Goal: Navigation & Orientation: Find specific page/section

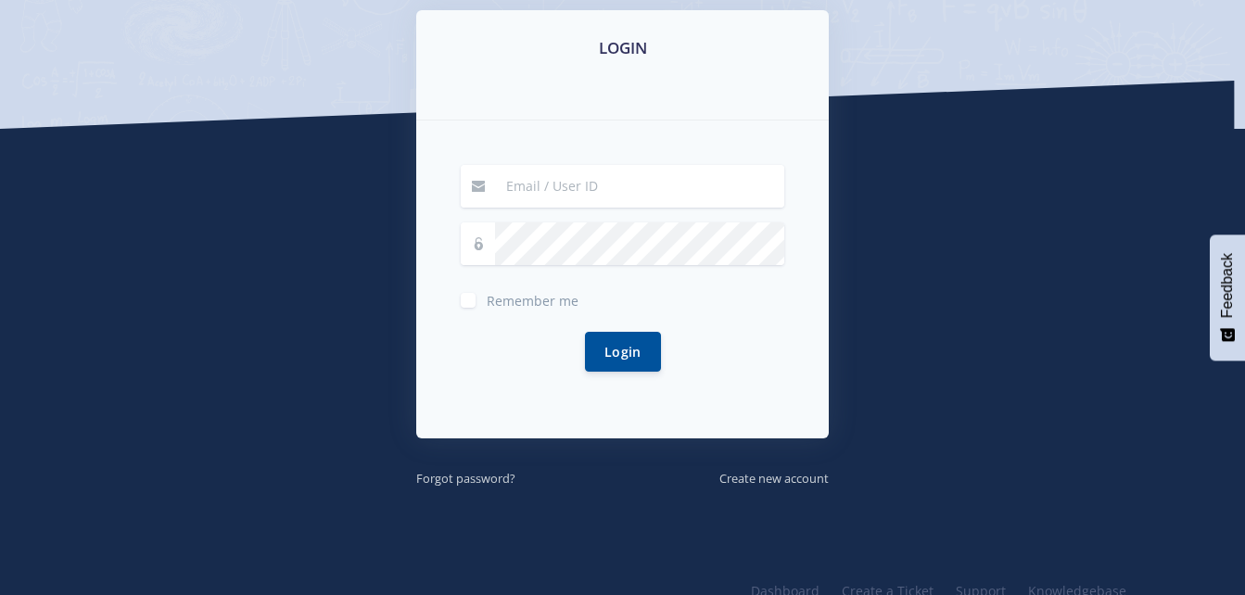
scroll to position [367, 0]
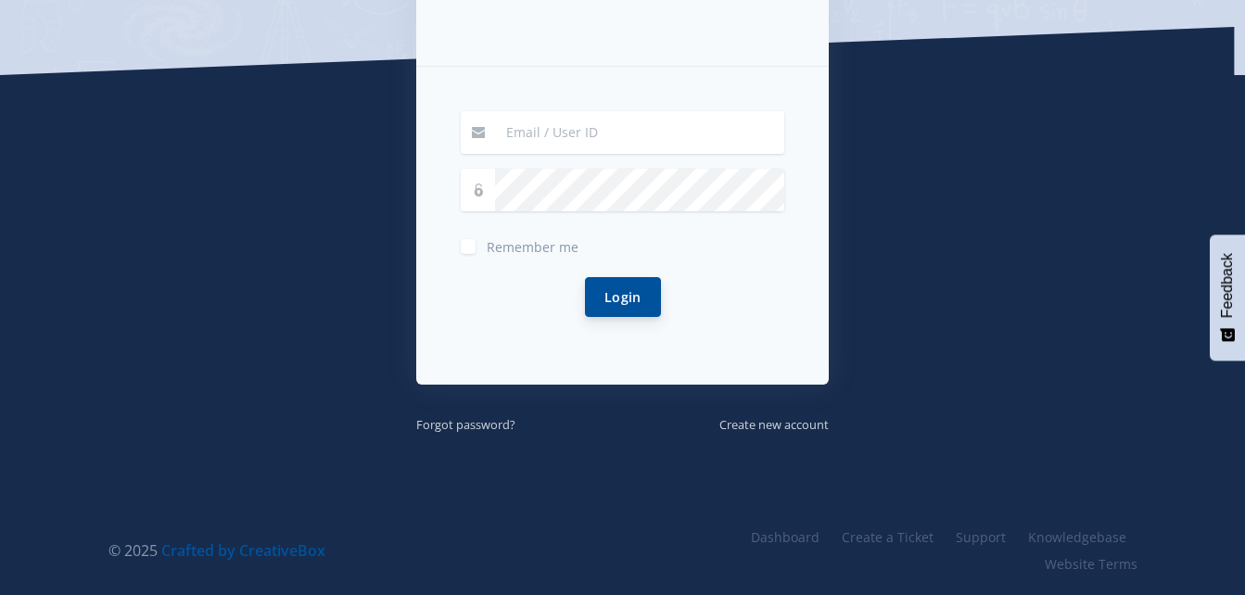
type input "[EMAIL_ADDRESS][PERSON_NAME][DOMAIN_NAME]"
click at [623, 304] on button "Login" at bounding box center [623, 297] width 76 height 40
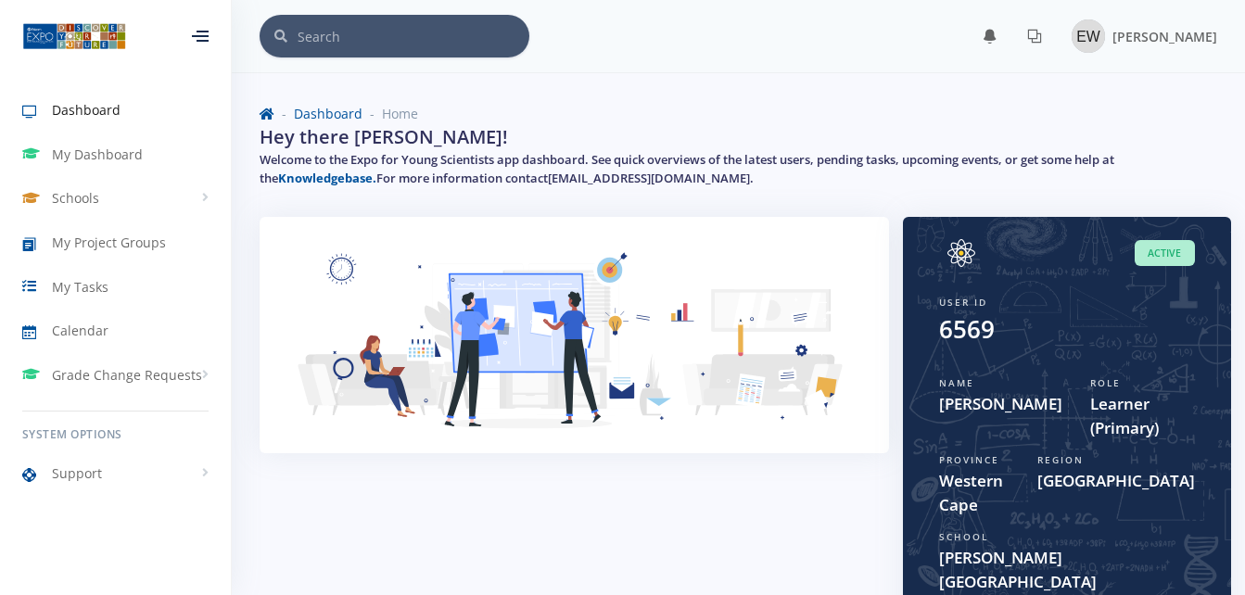
scroll to position [14, 14]
drag, startPoint x: 1149, startPoint y: 432, endPoint x: 1068, endPoint y: 438, distance: 80.9
click at [1076, 438] on div "Role Learner (Primary)" at bounding box center [1142, 408] width 133 height 77
click at [1143, 454] on div "Region Cape Town" at bounding box center [1115, 485] width 185 height 77
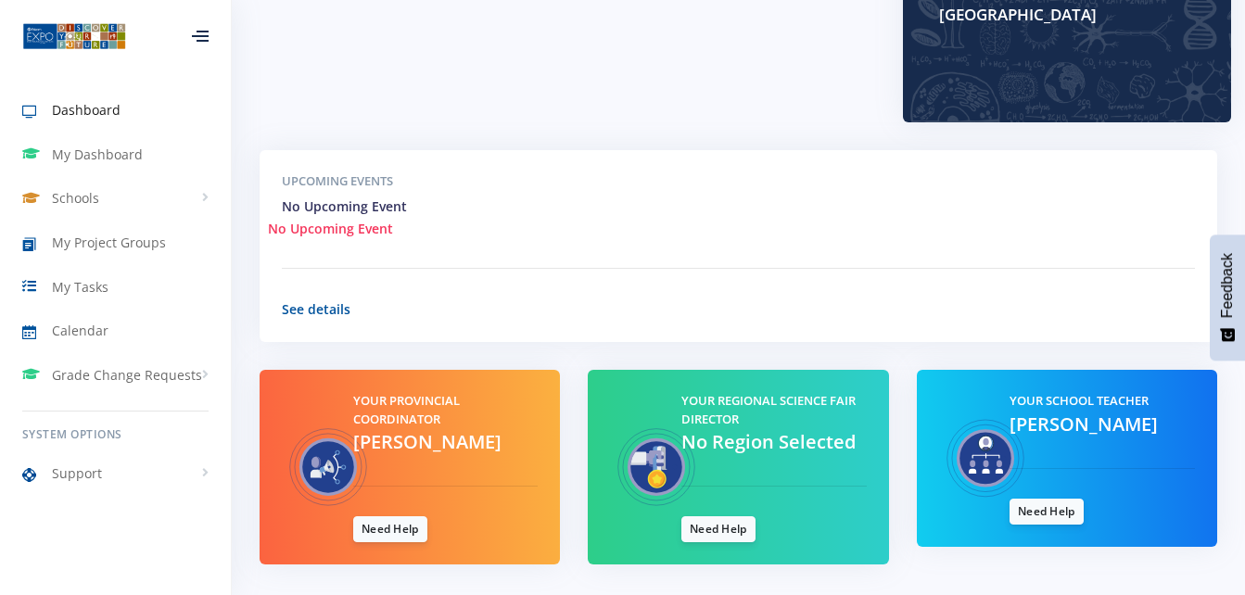
scroll to position [599, 0]
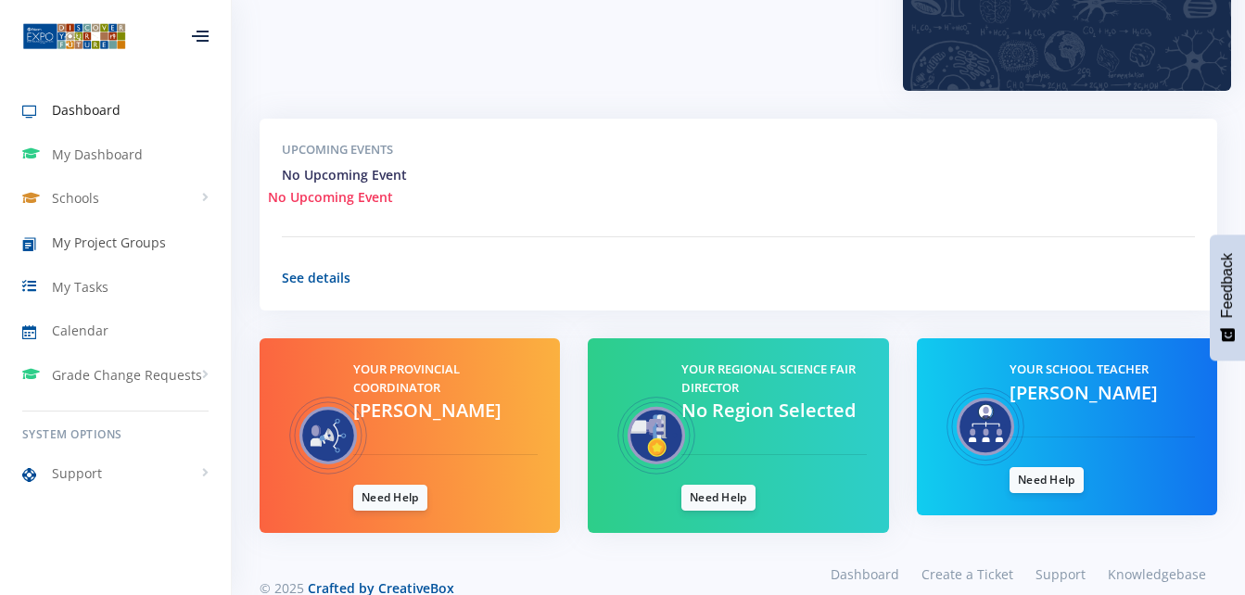
click at [154, 247] on span "My Project Groups" at bounding box center [109, 242] width 114 height 19
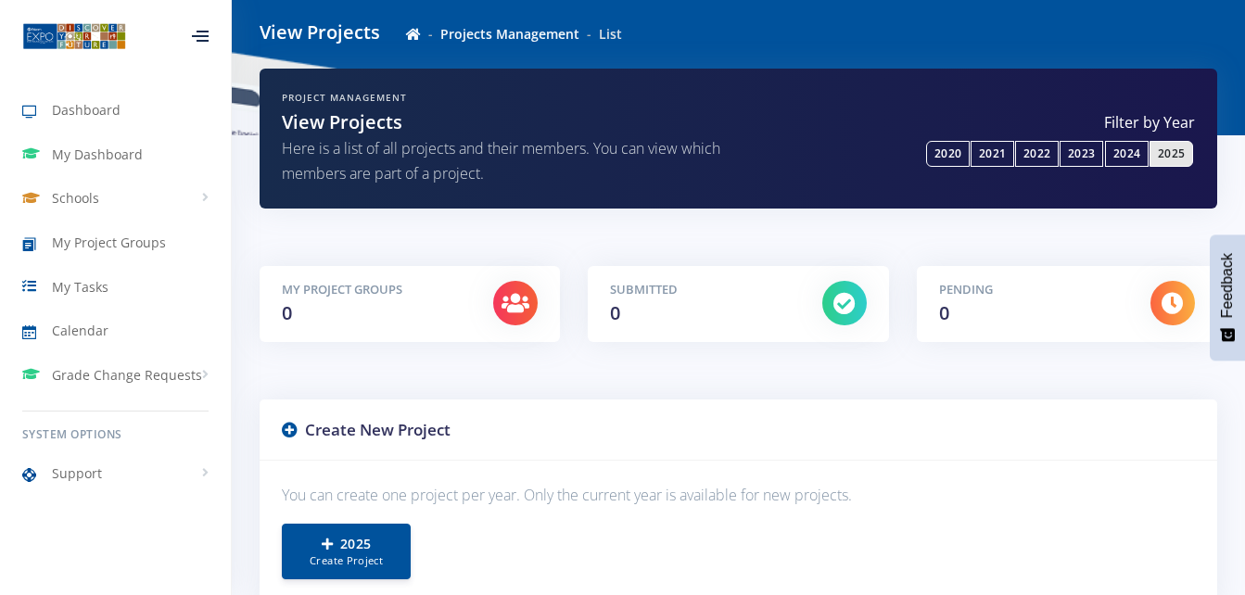
scroll to position [44, 0]
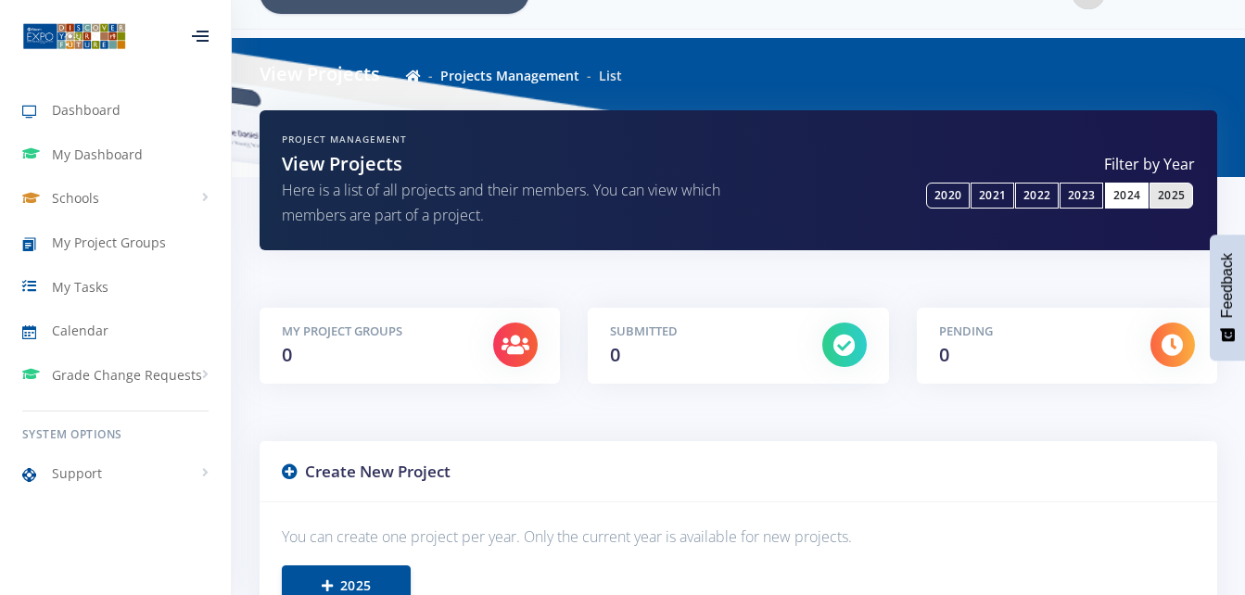
click at [1114, 191] on link "2024" at bounding box center [1127, 196] width 44 height 26
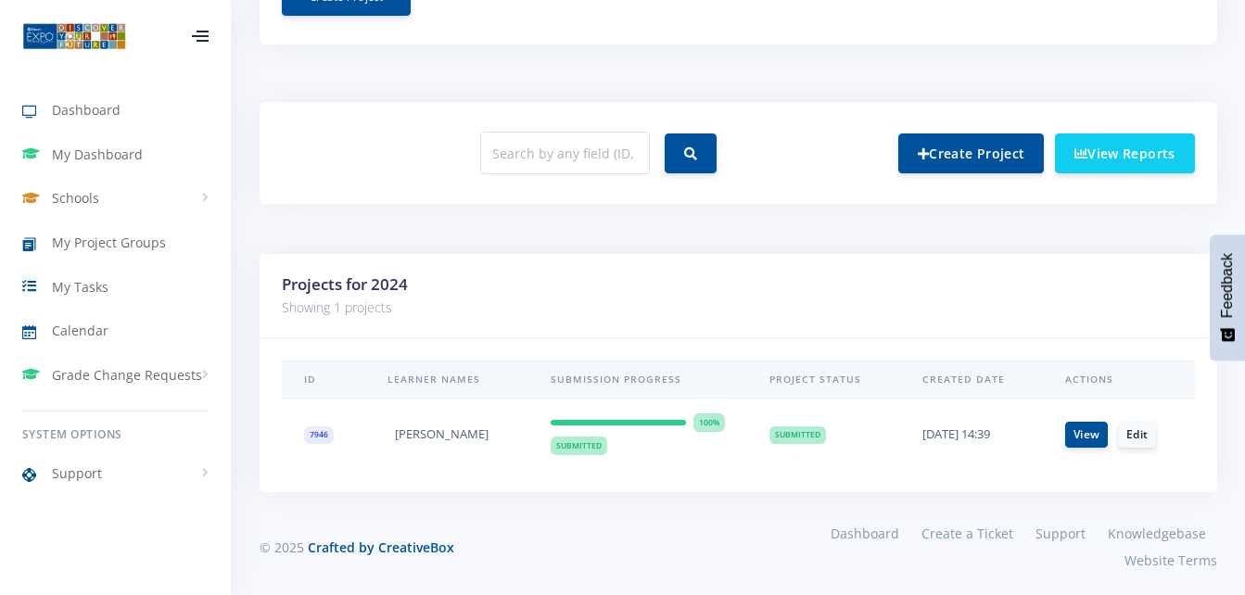
scroll to position [655, 0]
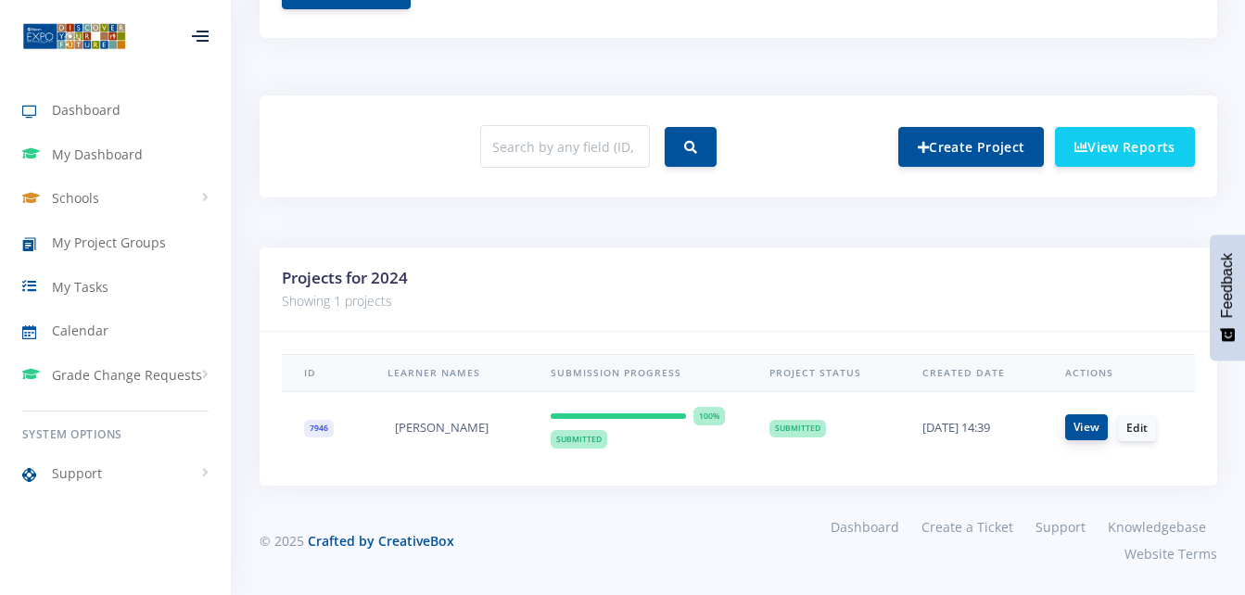
click at [1080, 428] on link "View" at bounding box center [1086, 427] width 43 height 26
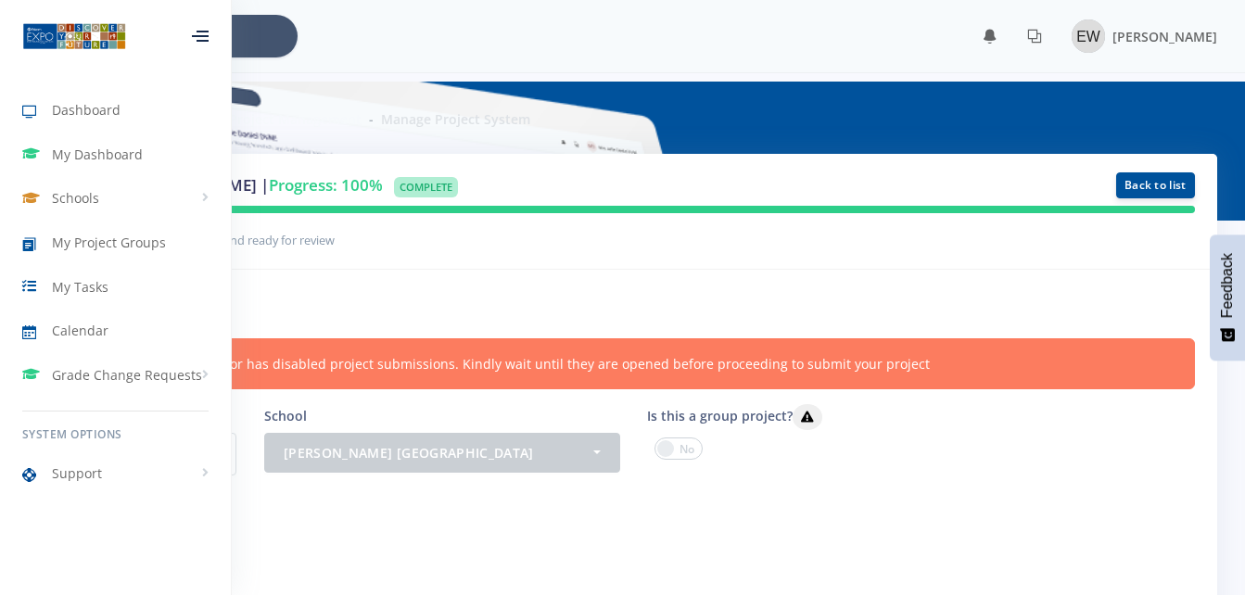
scroll to position [14, 14]
click at [208, 194] on link "Schools" at bounding box center [115, 198] width 231 height 43
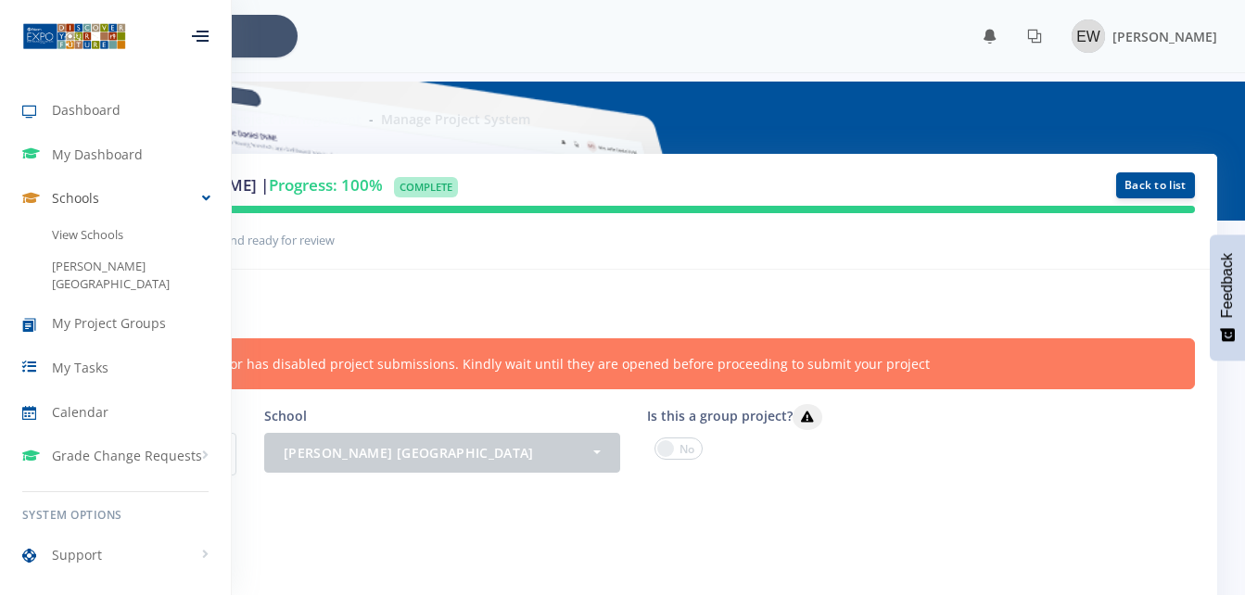
click at [208, 194] on link "Schools" at bounding box center [115, 198] width 231 height 43
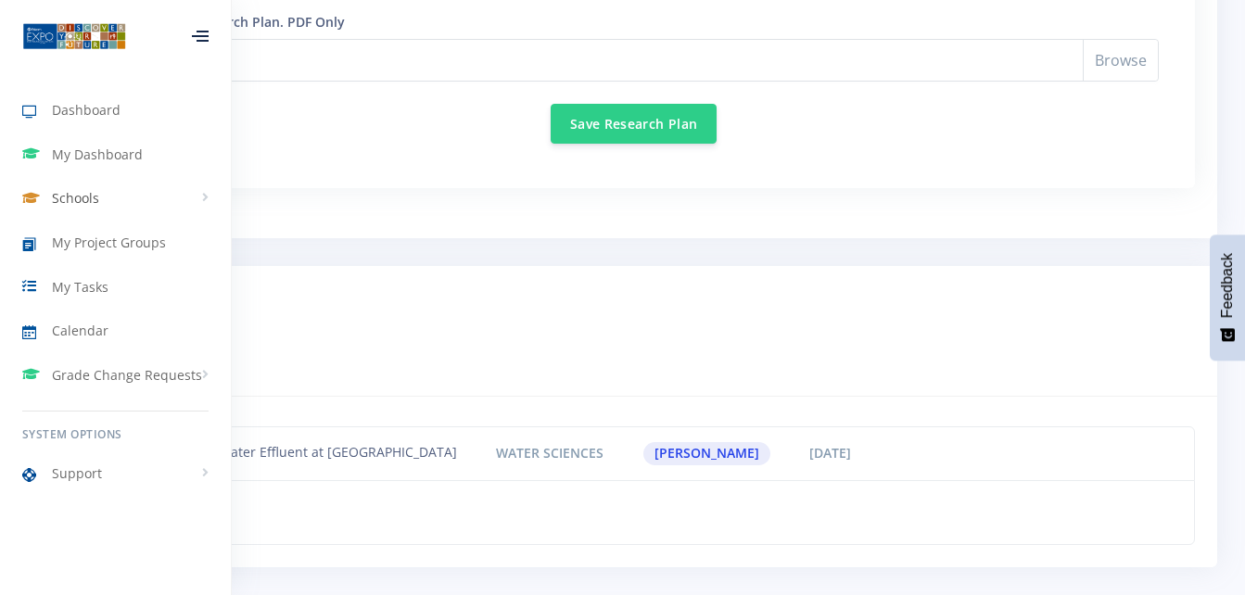
scroll to position [1915, 0]
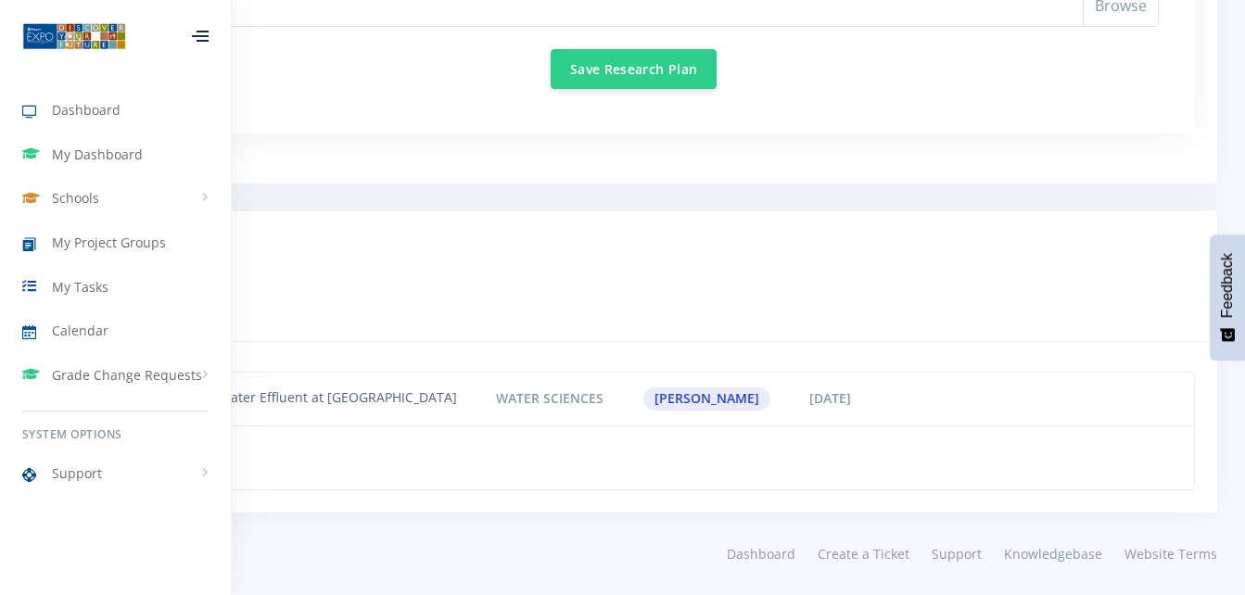
click at [199, 36] on icon at bounding box center [200, 36] width 17 height 2
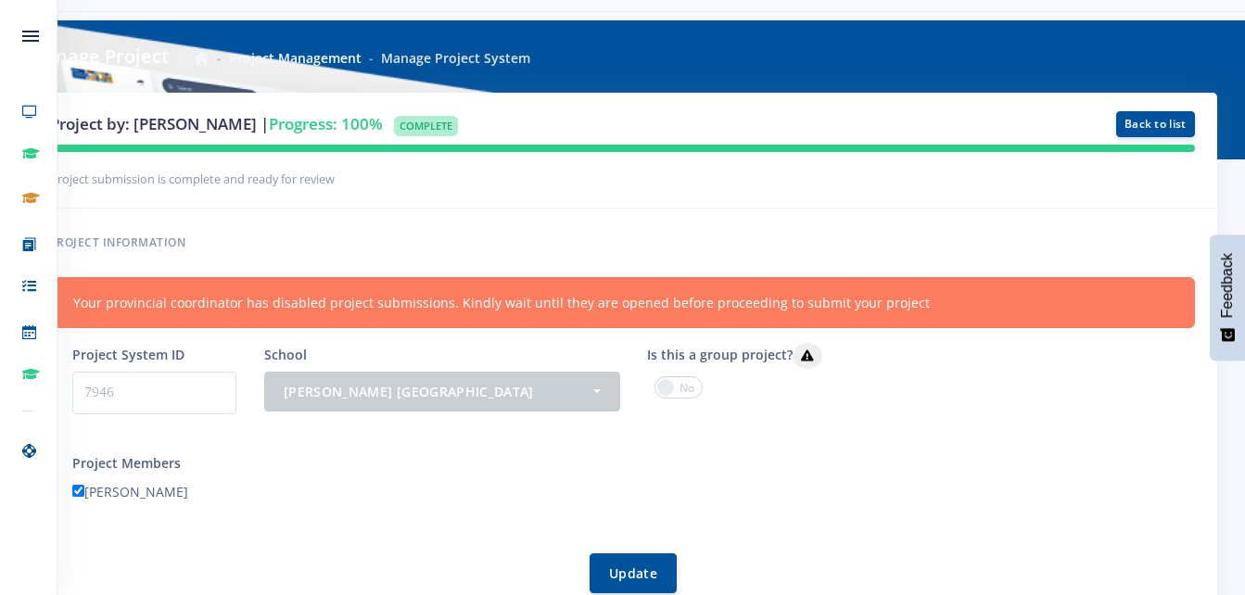
scroll to position [0, 0]
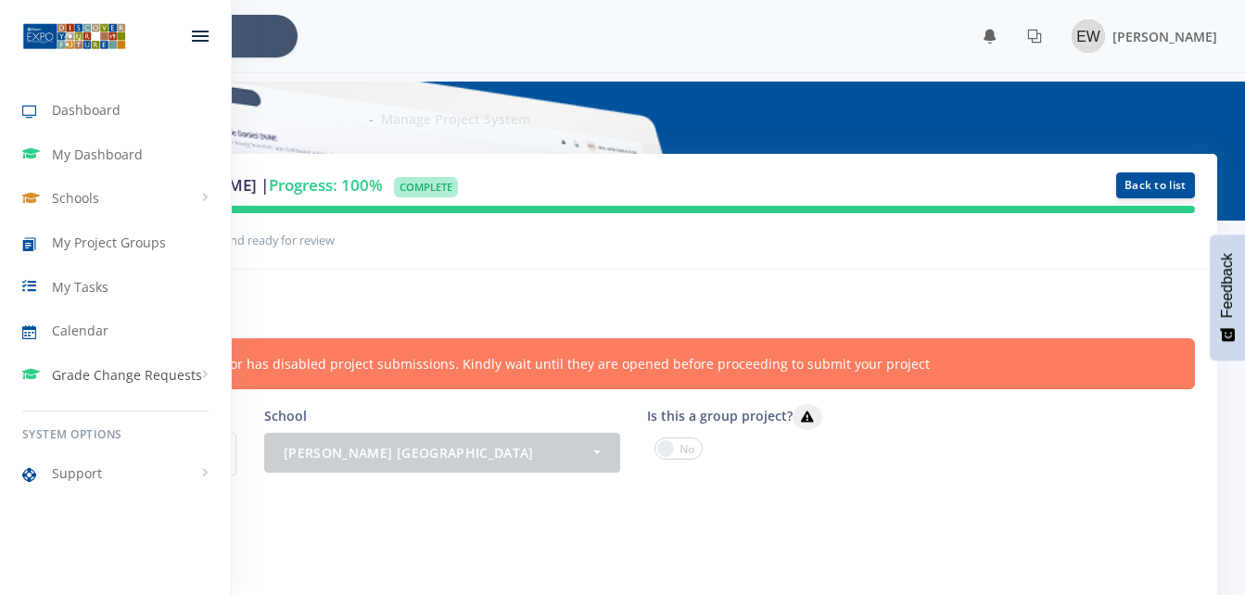
click at [88, 382] on span "Grade Change Requests" at bounding box center [127, 374] width 150 height 19
click at [127, 421] on span "My Requests" at bounding box center [117, 414] width 71 height 19
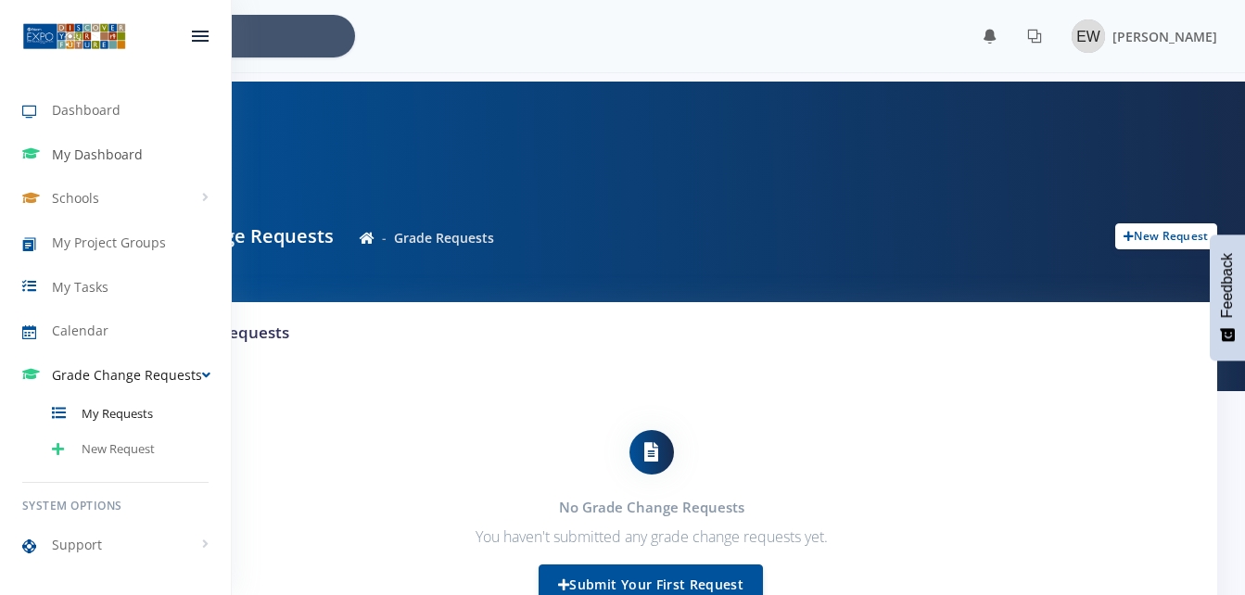
click at [49, 154] on icon at bounding box center [37, 154] width 30 height 22
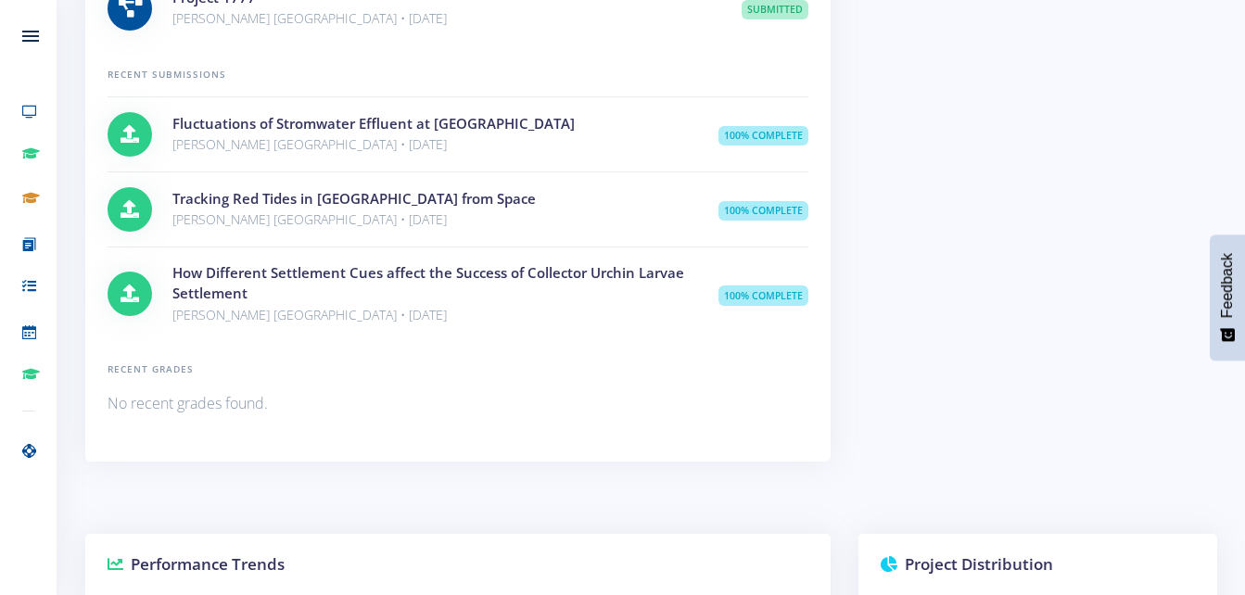
scroll to position [1116, 0]
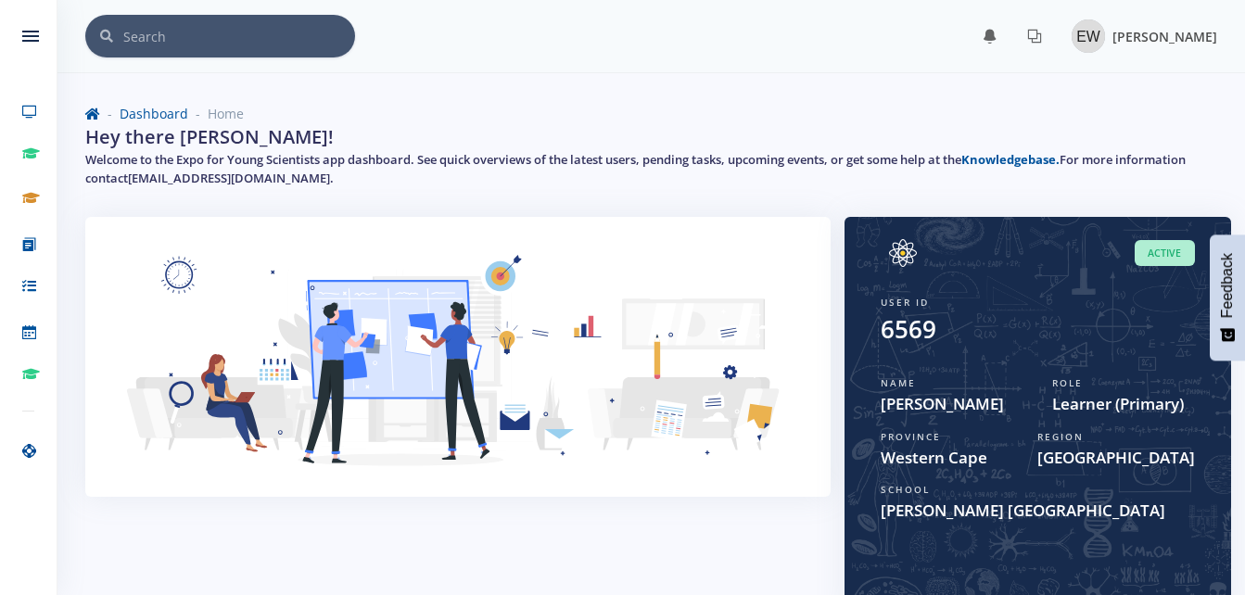
click at [1100, 22] on img at bounding box center [1088, 35] width 33 height 33
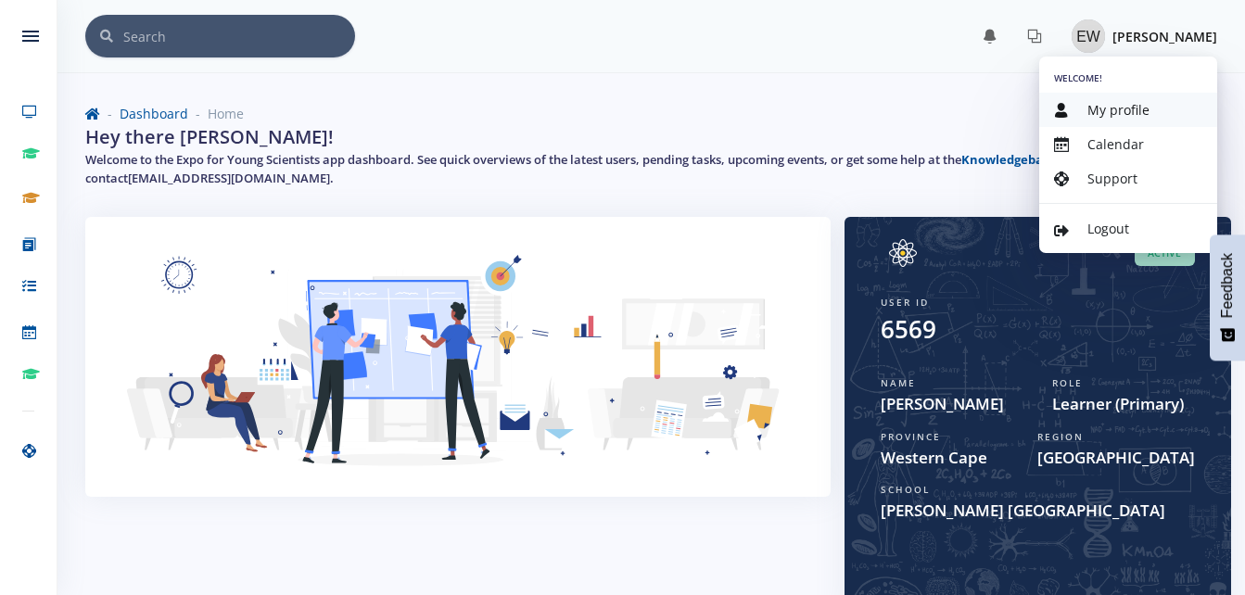
click at [1117, 112] on span "My profile" at bounding box center [1118, 110] width 62 height 18
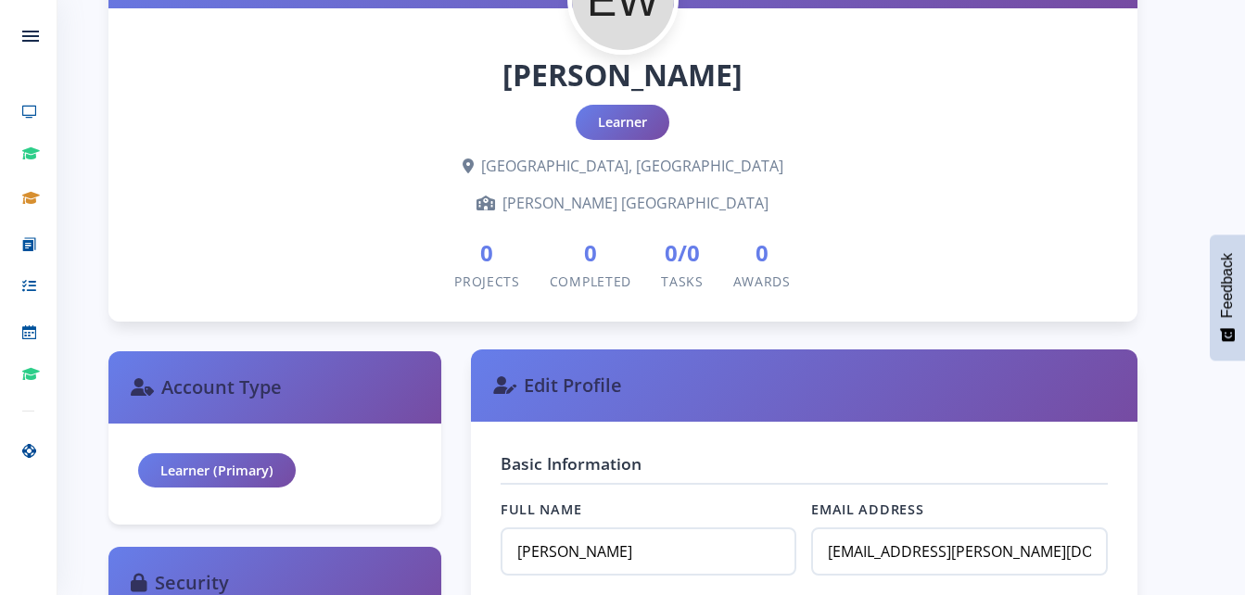
scroll to position [332, 0]
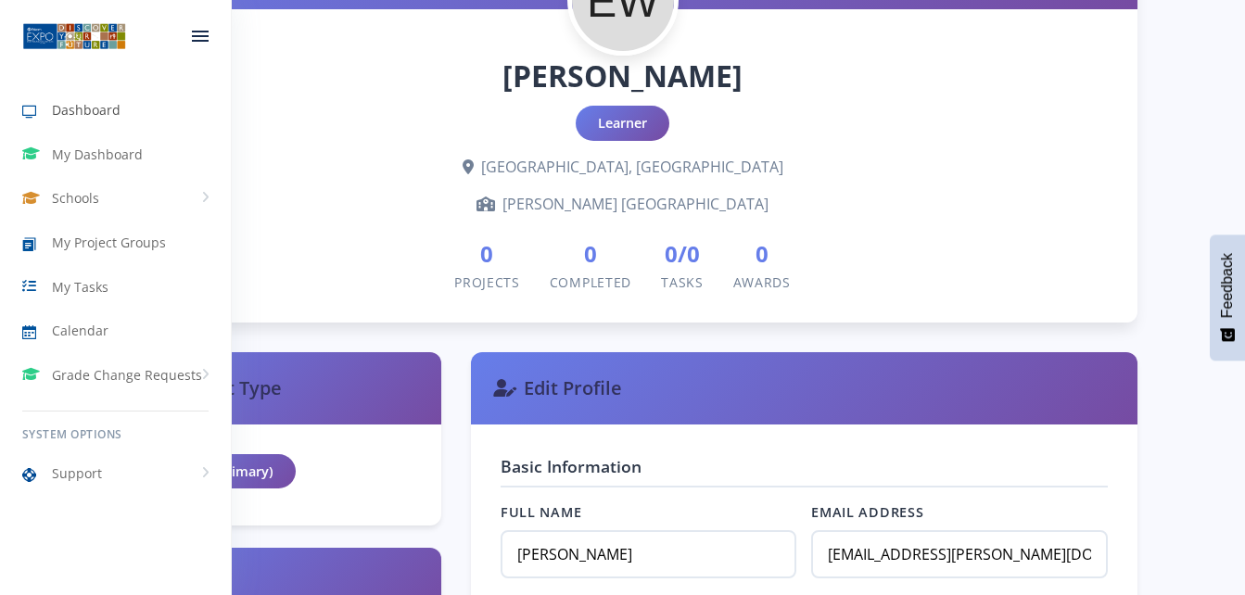
click at [123, 118] on link "Dashboard" at bounding box center [115, 110] width 231 height 43
click at [125, 146] on span "My Dashboard" at bounding box center [97, 154] width 91 height 19
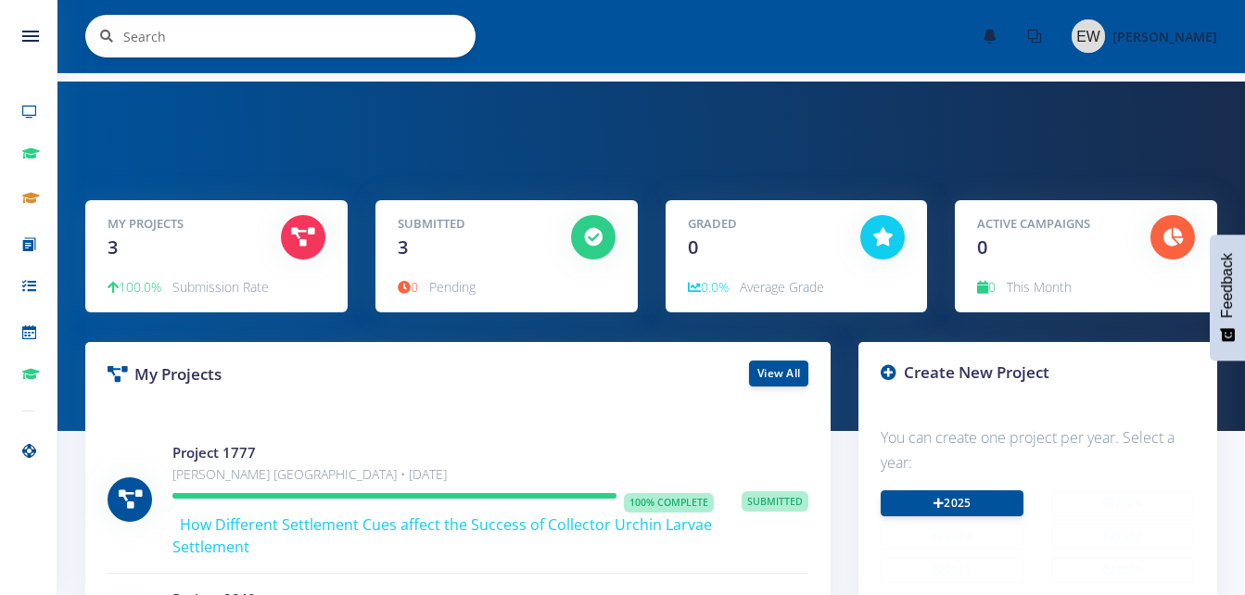
click at [204, 20] on input "text" at bounding box center [299, 36] width 352 height 43
type input "results"
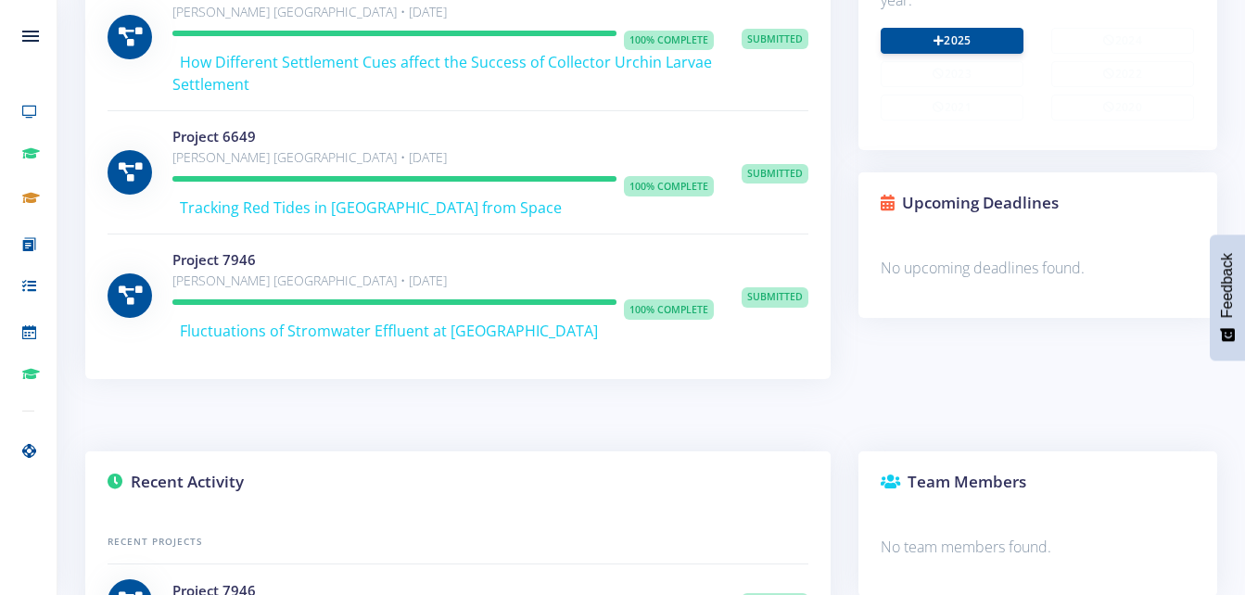
scroll to position [463, 0]
click at [1223, 302] on span "Feedback" at bounding box center [1227, 285] width 17 height 65
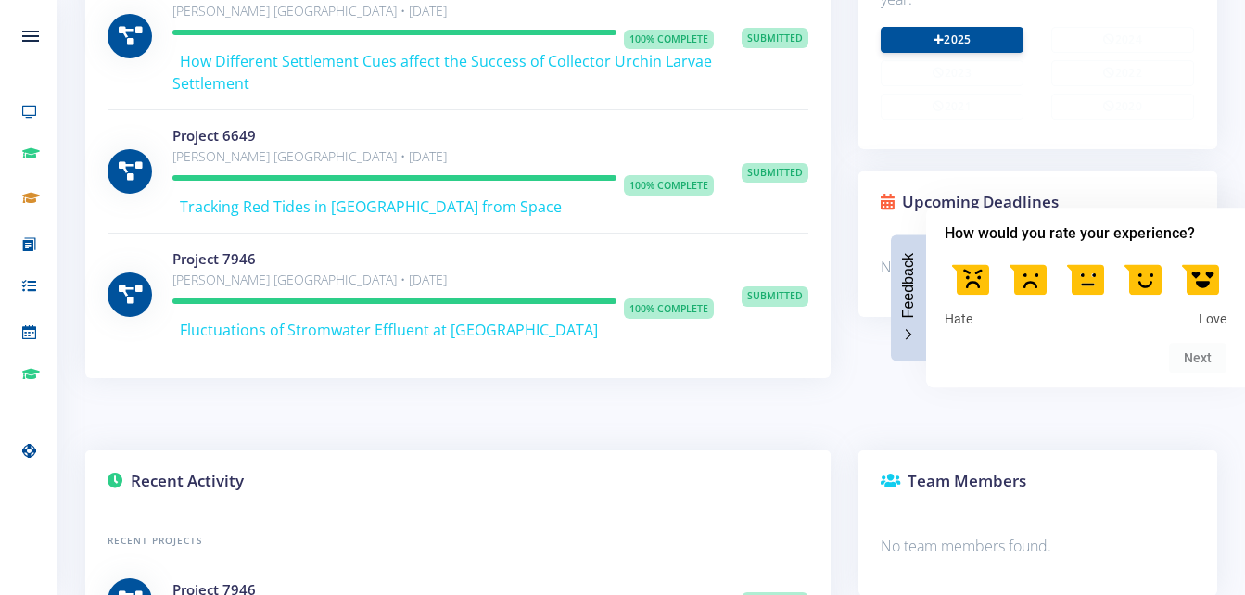
click at [917, 349] on button "Feedback" at bounding box center [908, 298] width 35 height 126
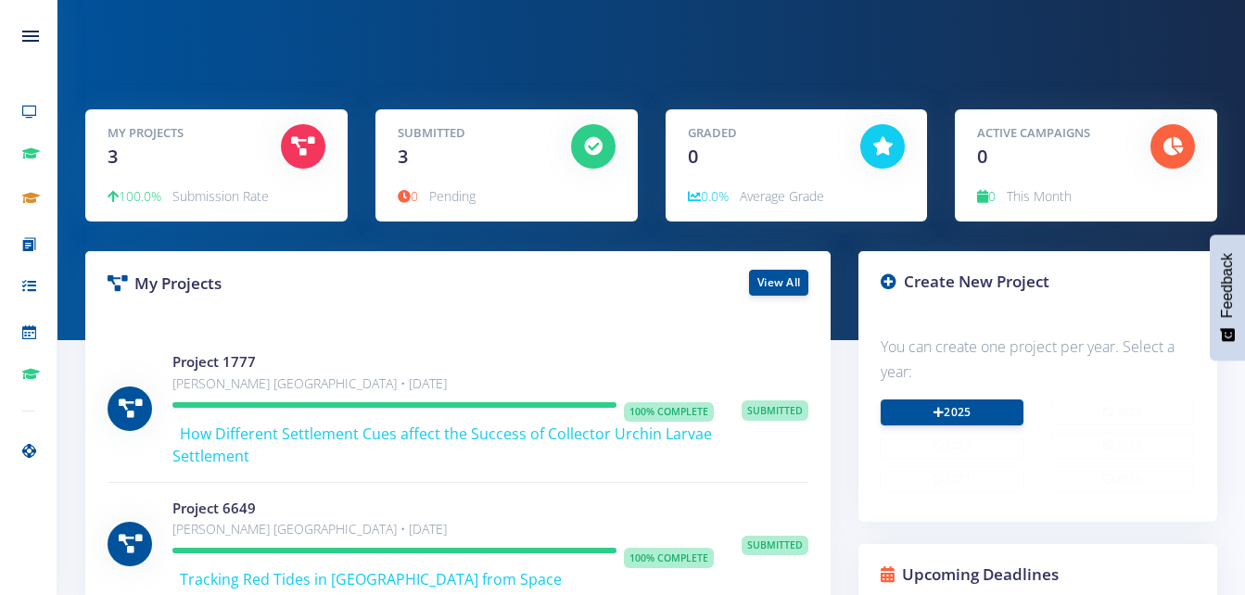
scroll to position [0, 0]
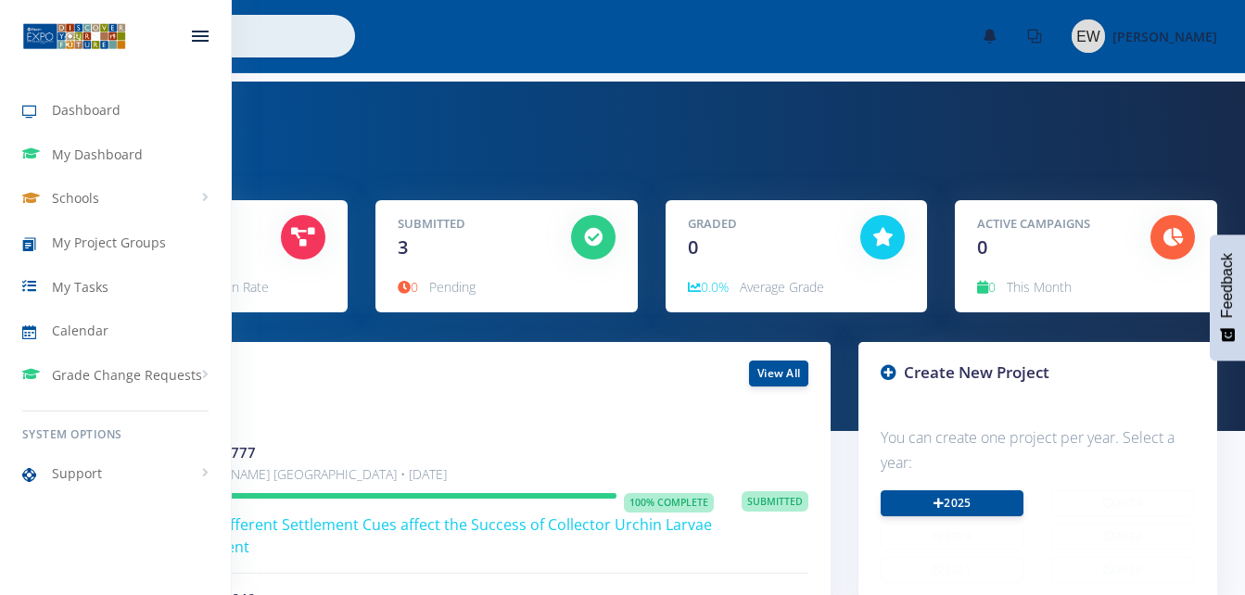
click at [194, 34] on div at bounding box center [200, 36] width 17 height 11
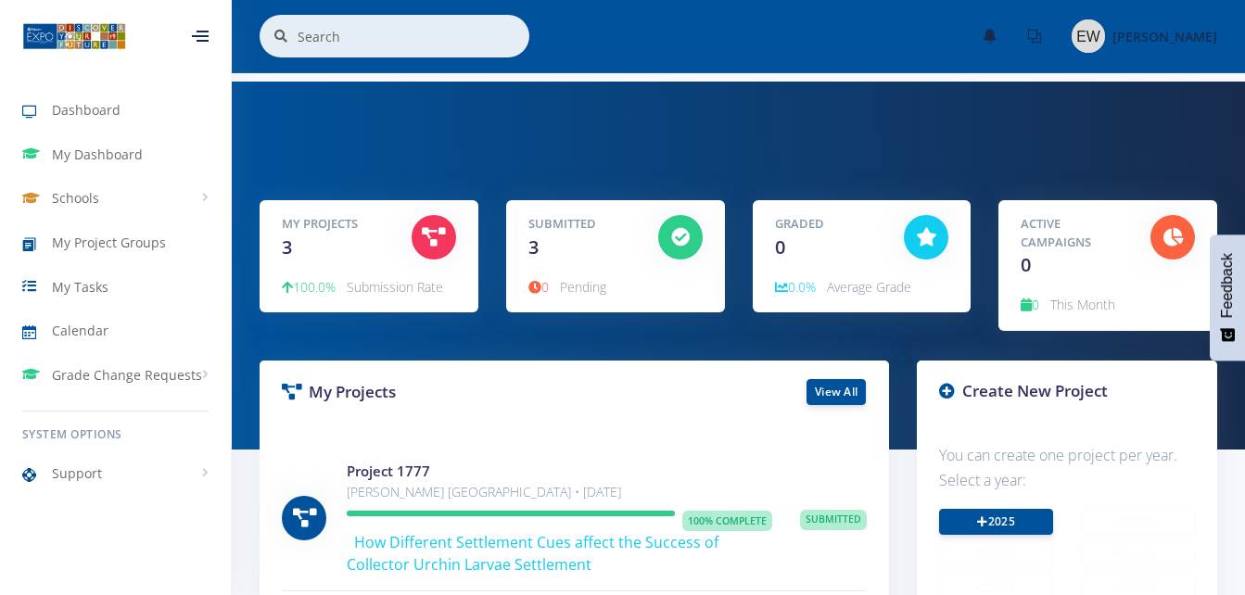
scroll to position [926646, 926715]
click at [379, 45] on input "text" at bounding box center [414, 36] width 232 height 43
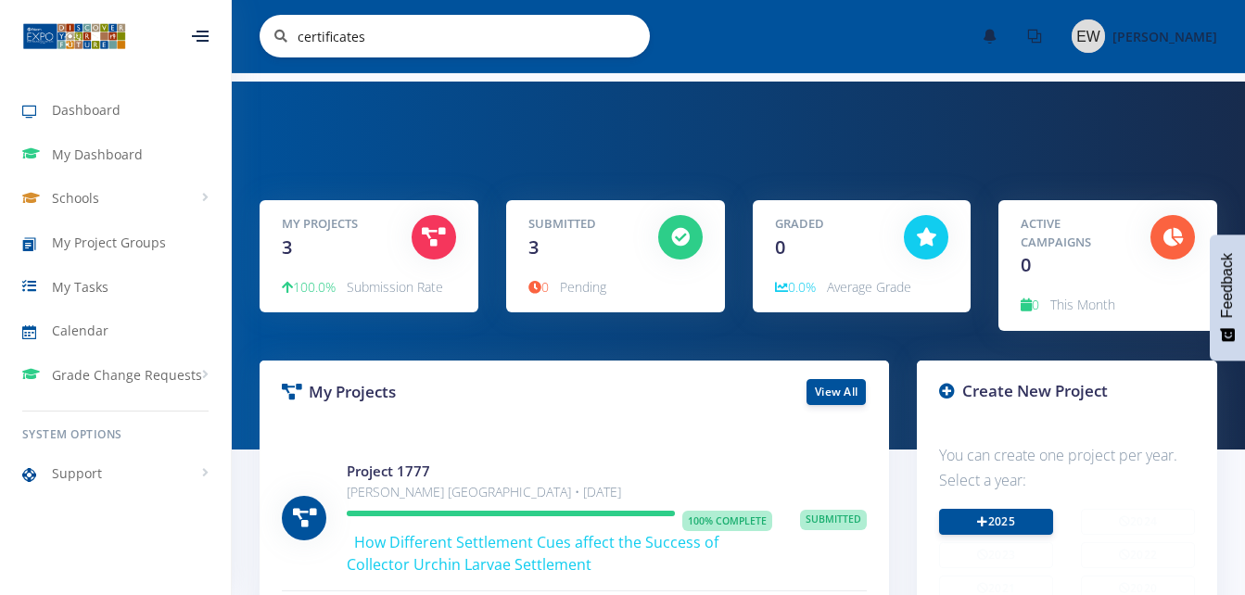
type input "certificates"
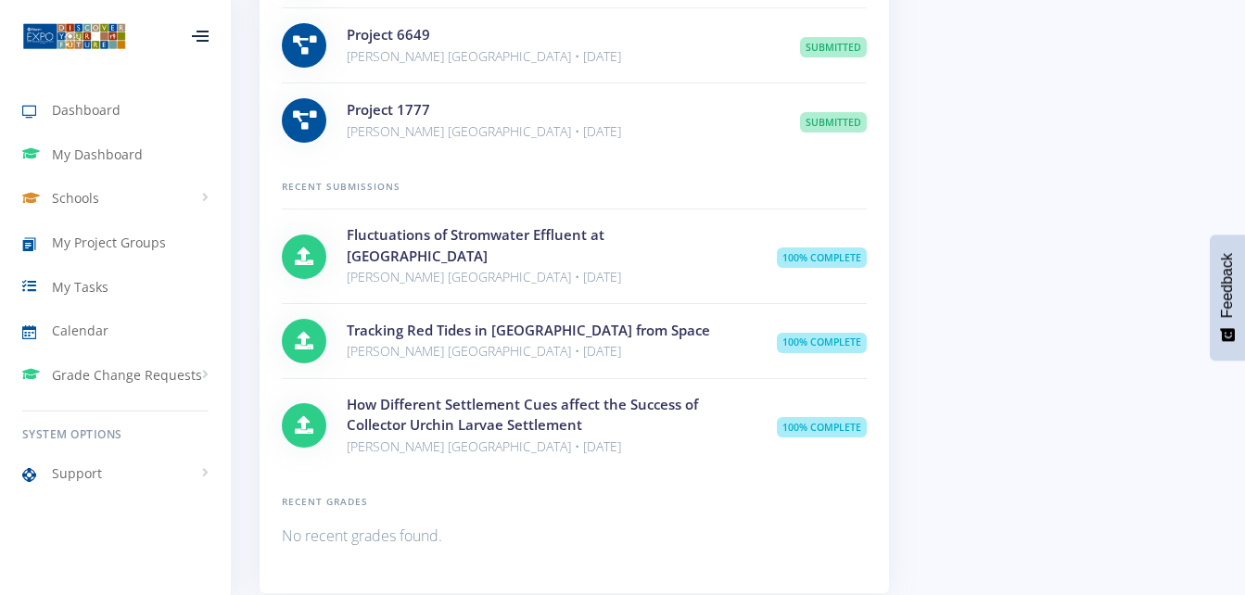
scroll to position [1041, 0]
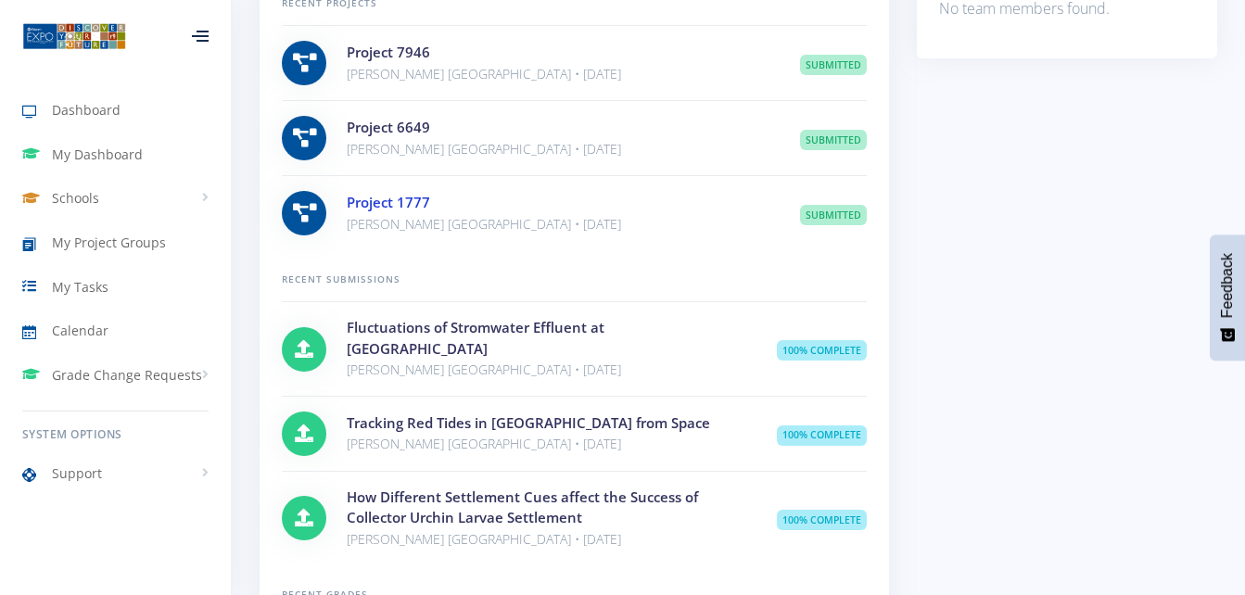
click at [390, 193] on link "Project 1777" at bounding box center [388, 202] width 83 height 19
click at [419, 118] on link "Project 6649" at bounding box center [388, 127] width 83 height 19
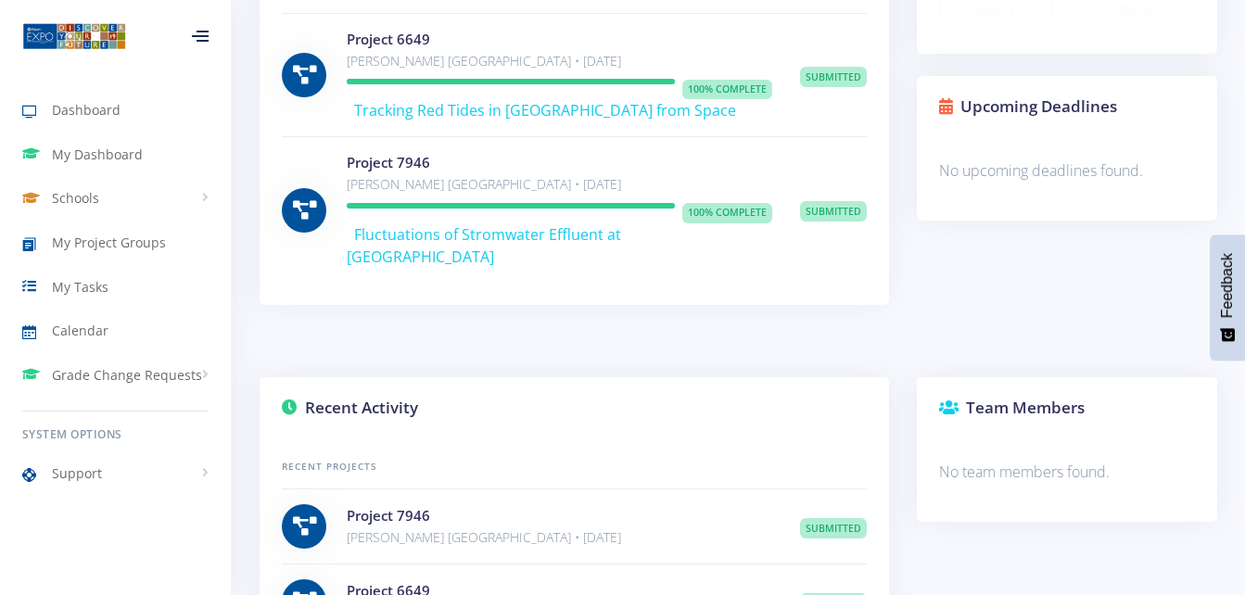
scroll to position [485, 0]
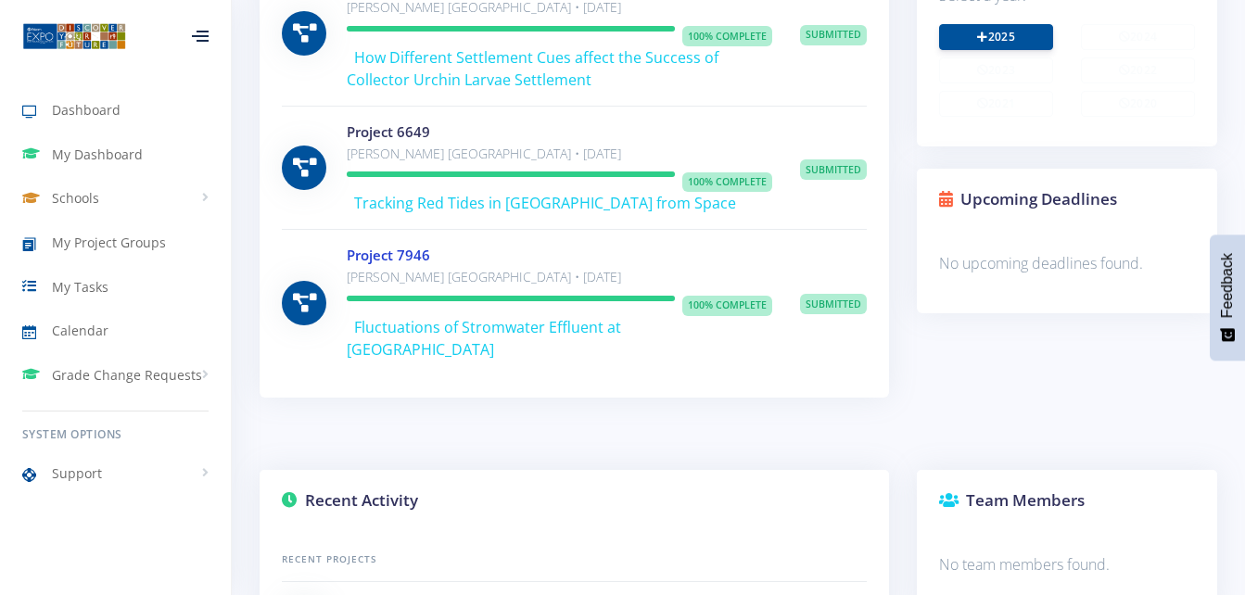
click at [374, 248] on link "Project 7946" at bounding box center [388, 255] width 83 height 19
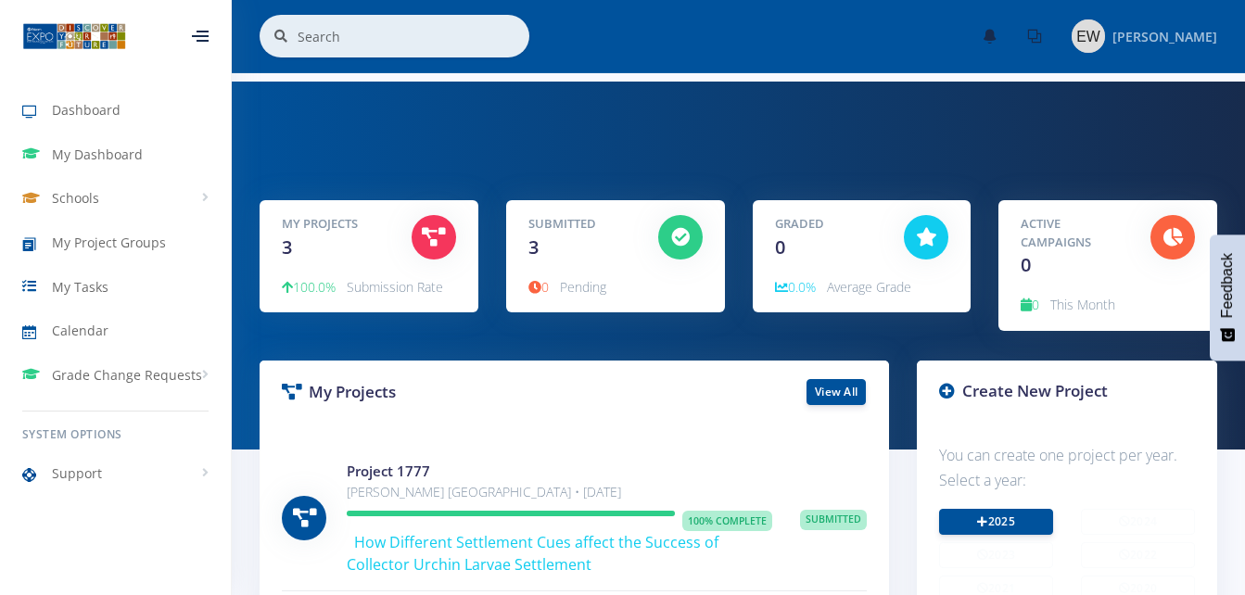
click at [1154, 40] on span "[PERSON_NAME]" at bounding box center [1164, 37] width 105 height 18
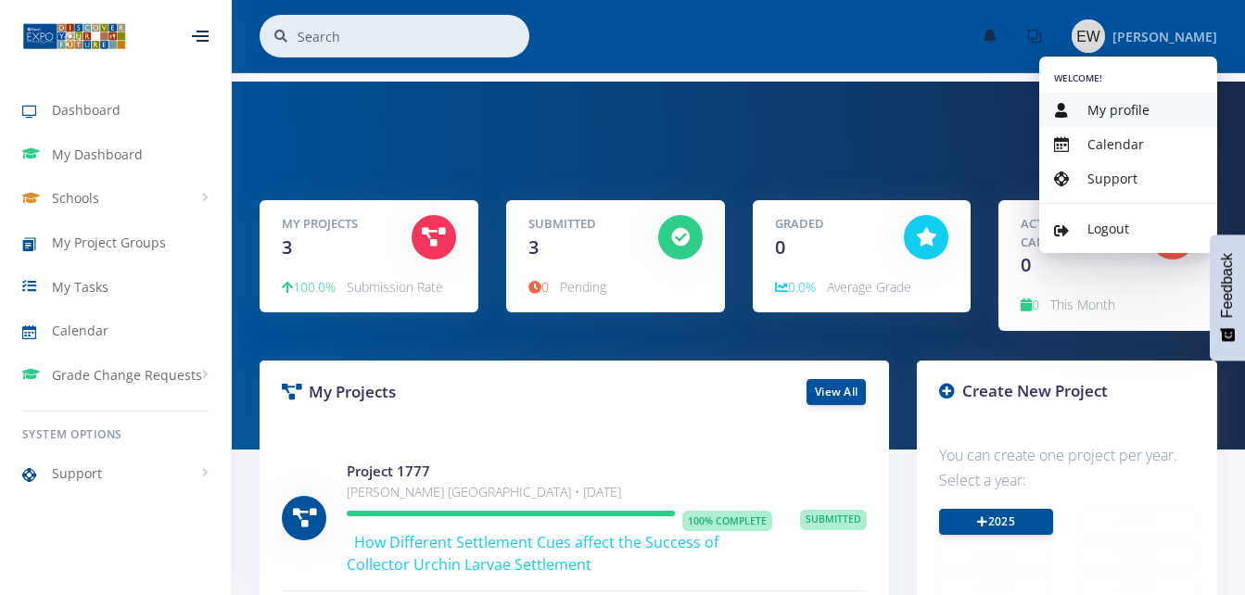
click at [1123, 111] on span "My profile" at bounding box center [1118, 110] width 62 height 18
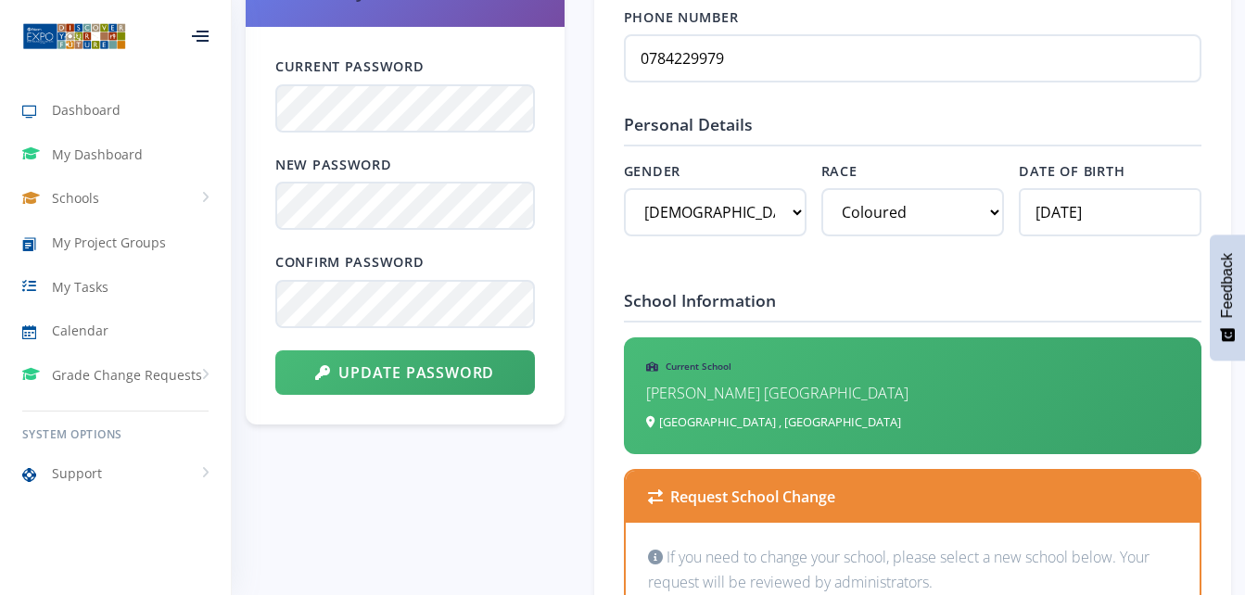
scroll to position [1020, 0]
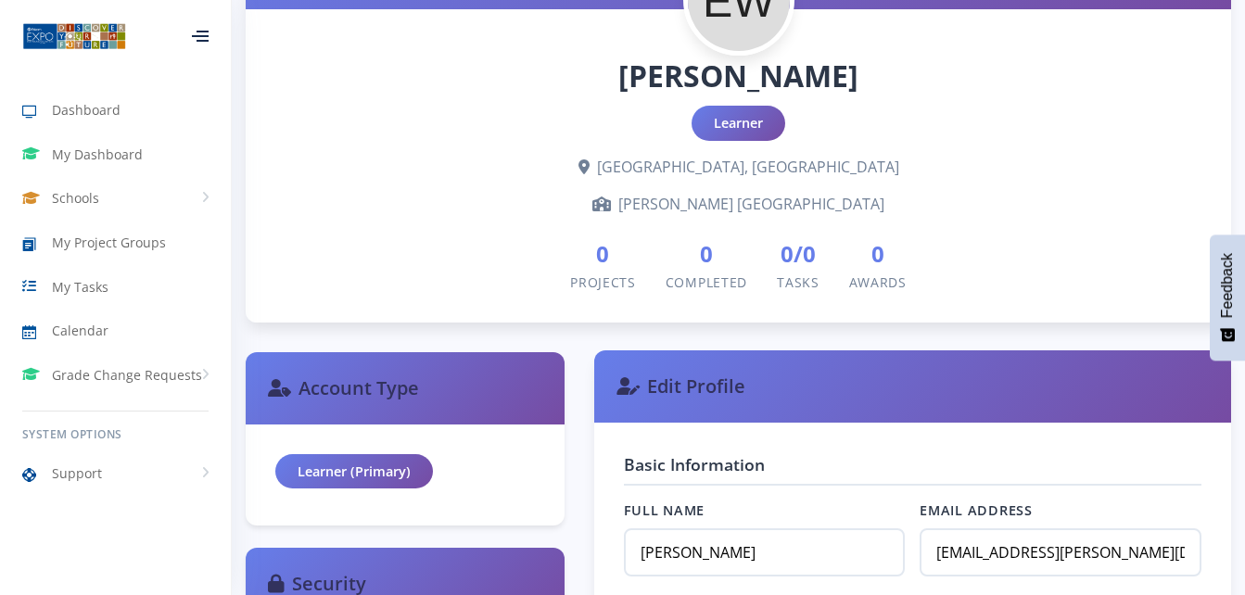
scroll to position [0, 0]
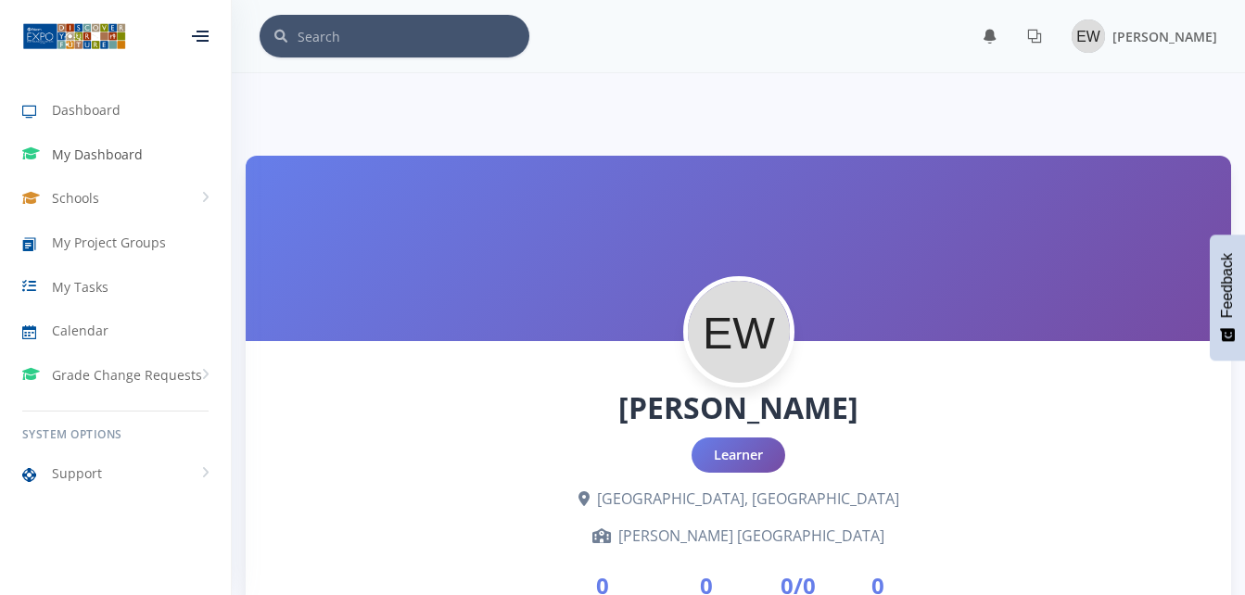
click at [85, 154] on span "My Dashboard" at bounding box center [97, 154] width 91 height 19
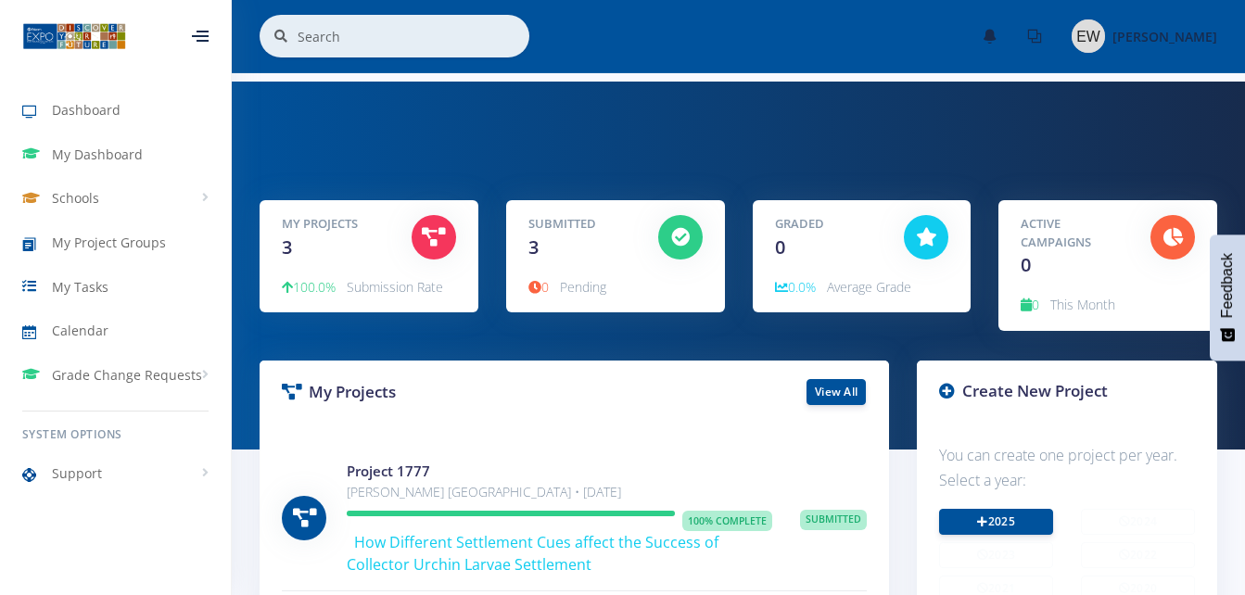
scroll to position [14, 14]
click at [93, 105] on span "Dashboard" at bounding box center [86, 109] width 69 height 19
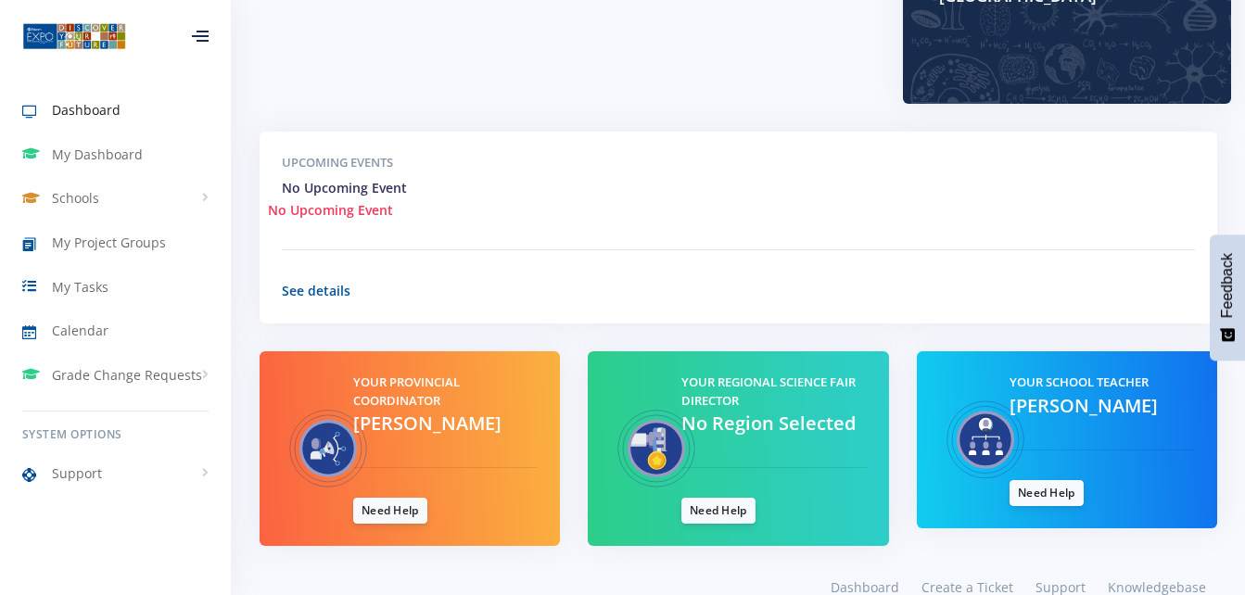
scroll to position [599, 0]
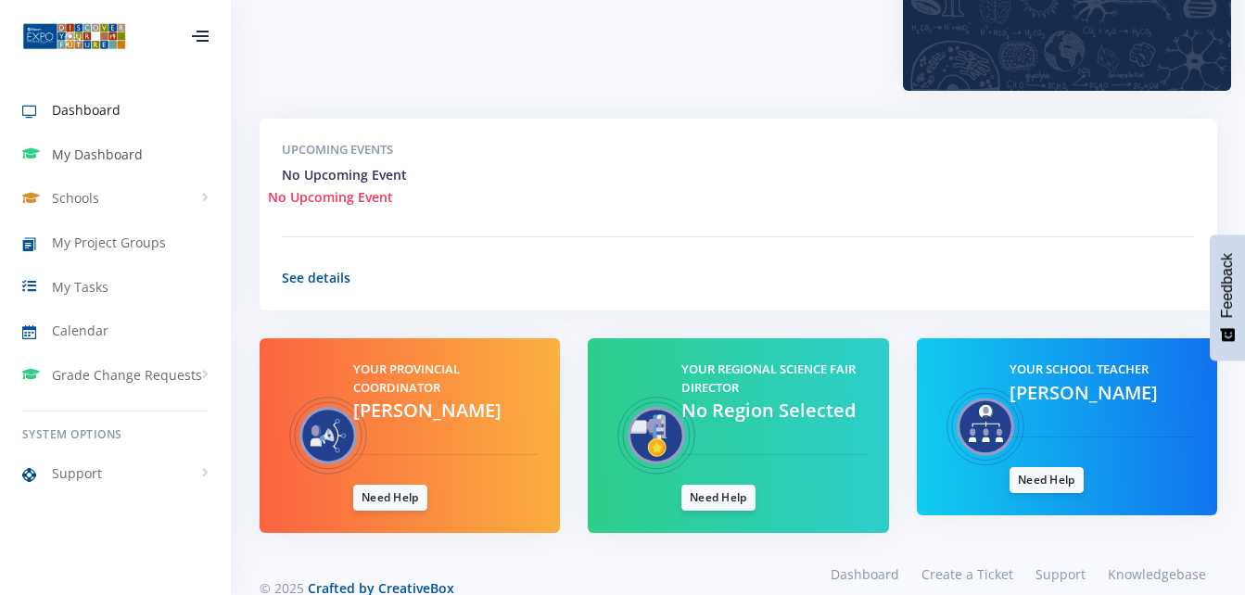
click at [70, 152] on span "My Dashboard" at bounding box center [97, 154] width 91 height 19
